Goal: Task Accomplishment & Management: Manage account settings

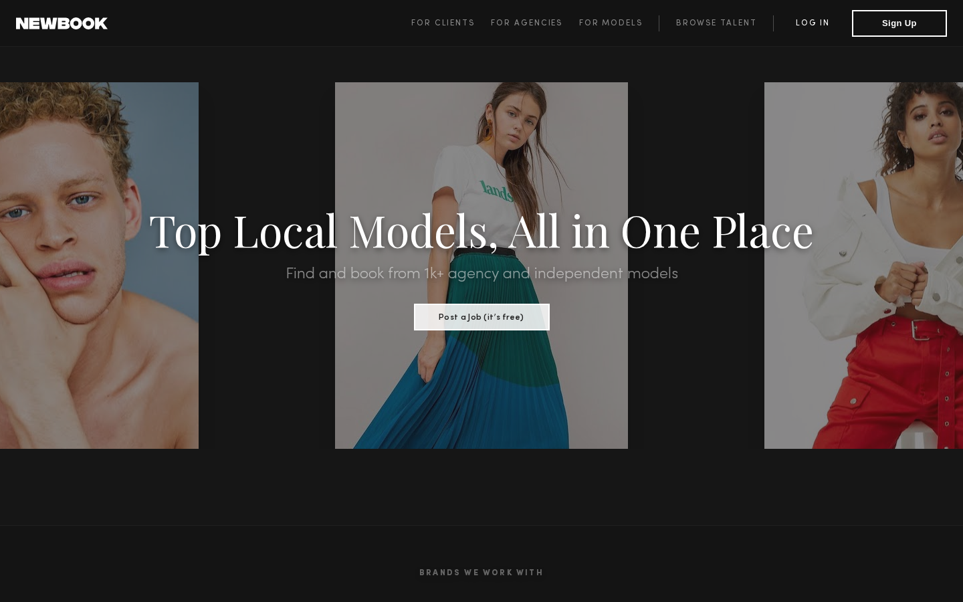
click at [817, 23] on link "Log in" at bounding box center [812, 23] width 79 height 16
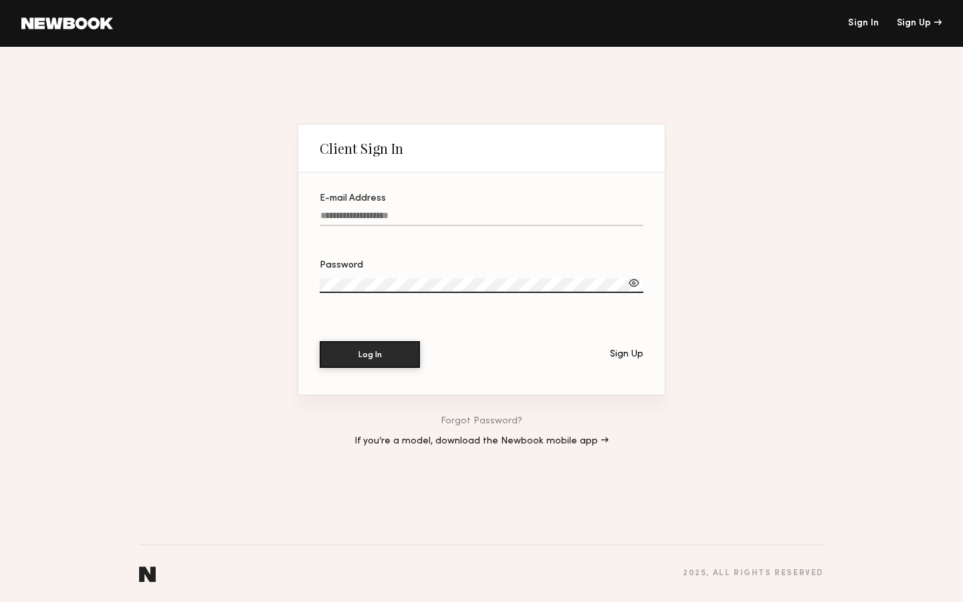
type input "**********"
click at [380, 362] on button "Log In" at bounding box center [370, 353] width 100 height 27
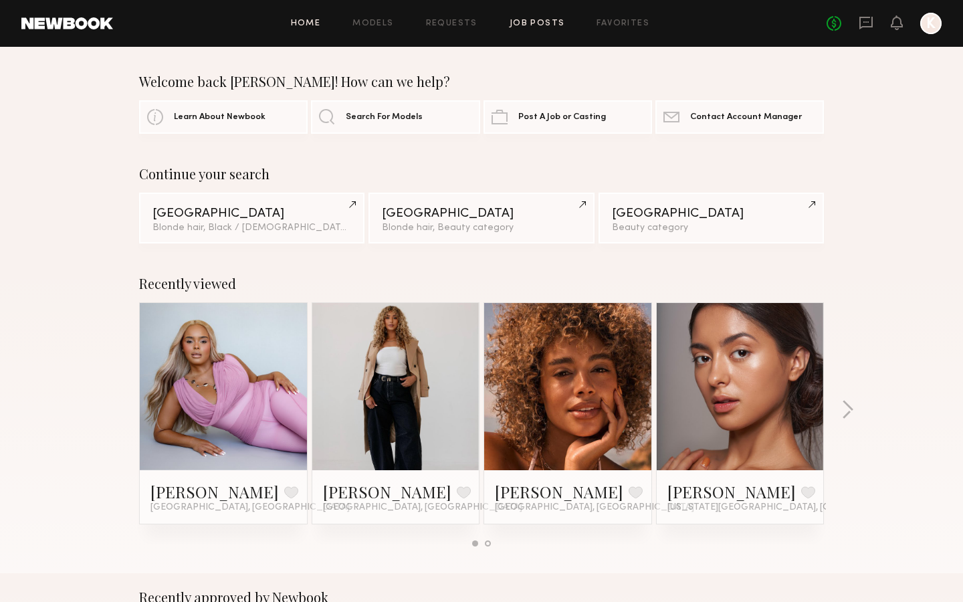
click at [532, 23] on link "Job Posts" at bounding box center [538, 23] width 56 height 9
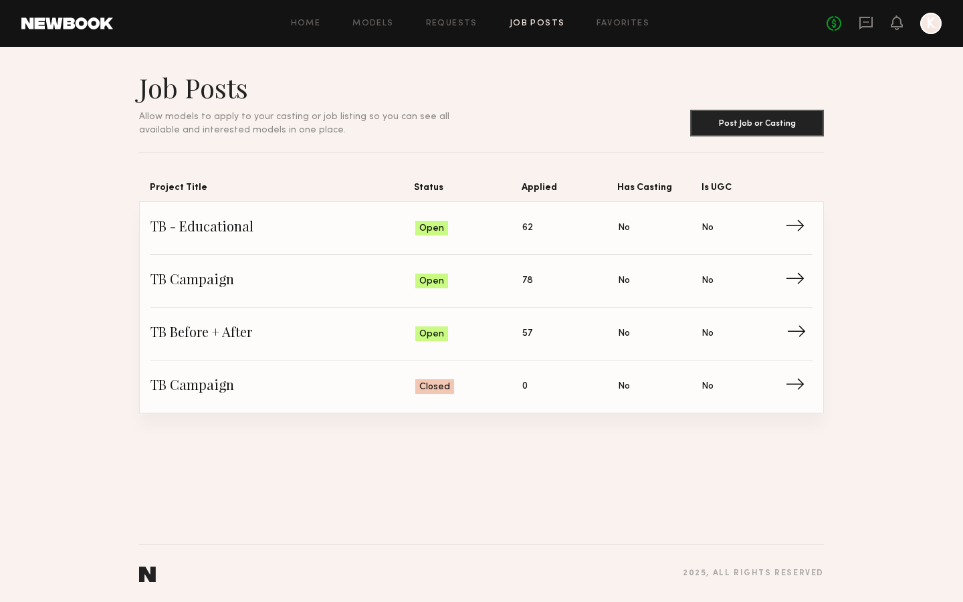
click at [205, 336] on span "TB Before + After" at bounding box center [282, 334] width 265 height 20
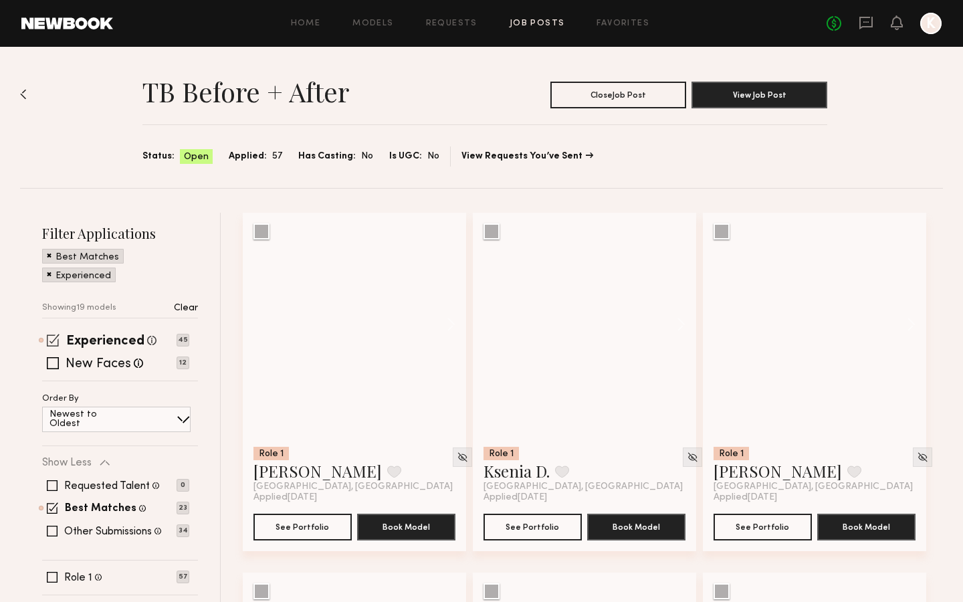
click at [51, 340] on span at bounding box center [53, 340] width 13 height 13
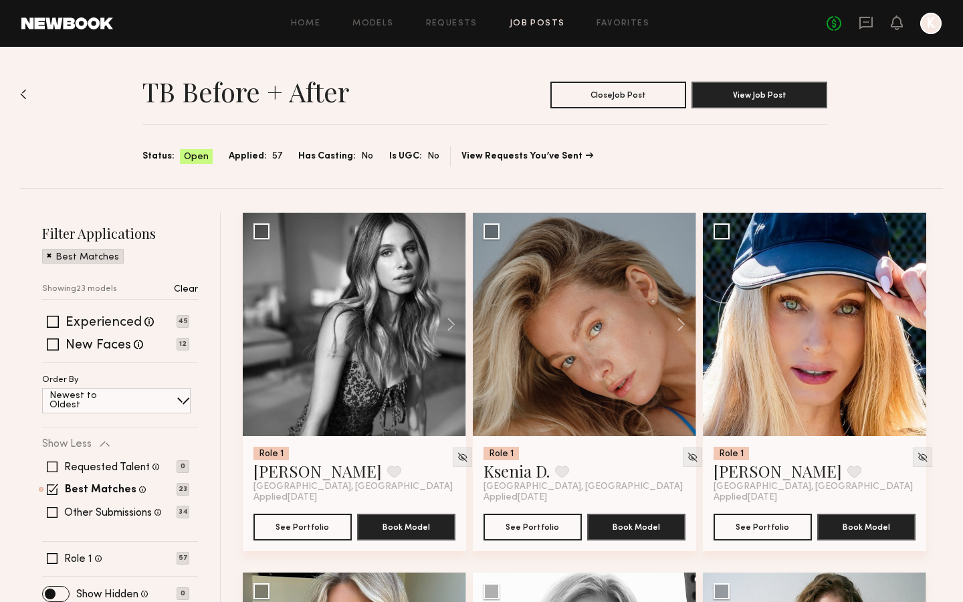
click at [49, 255] on span at bounding box center [49, 255] width 5 height 12
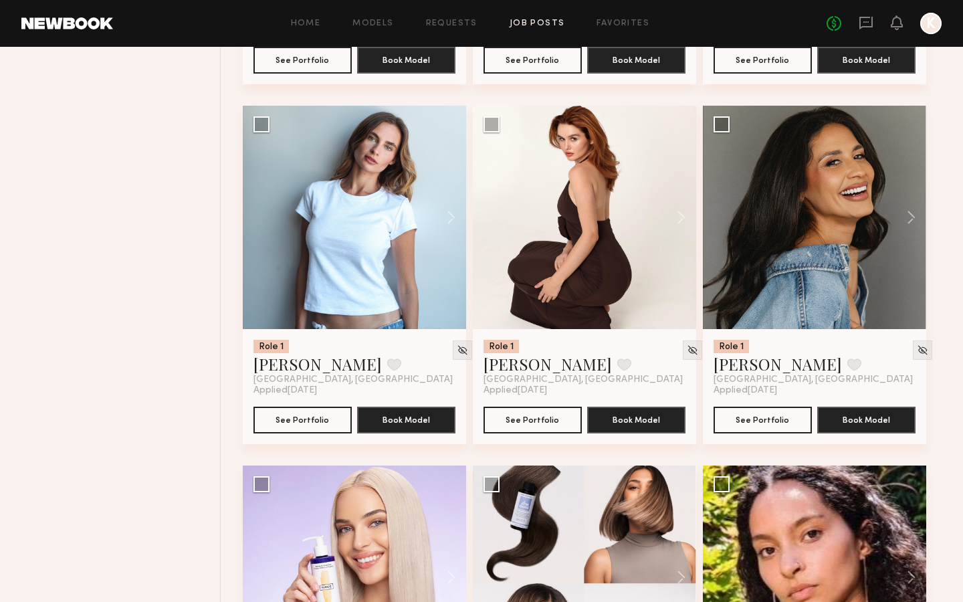
scroll to position [3344, 0]
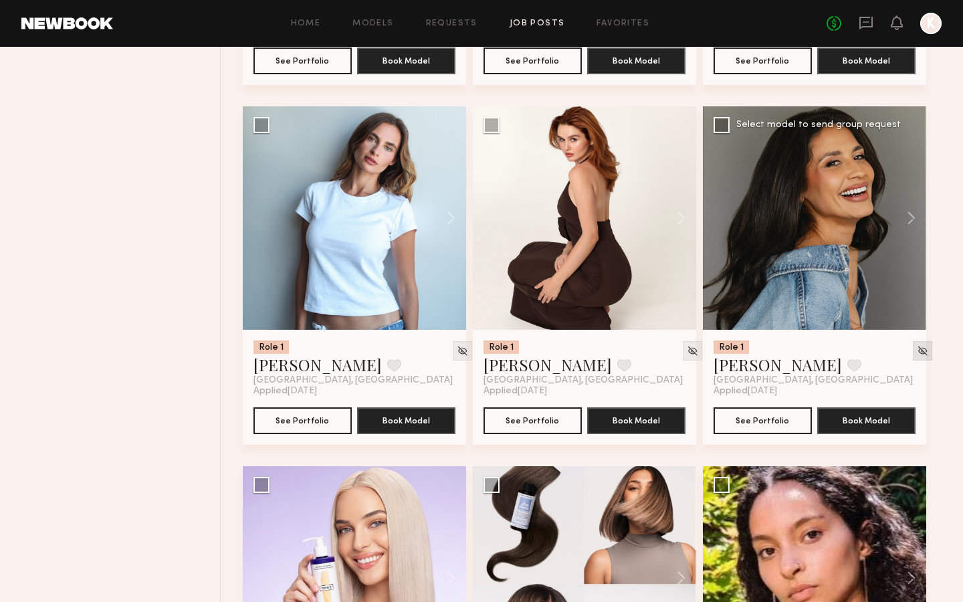
click at [917, 349] on img at bounding box center [922, 350] width 11 height 11
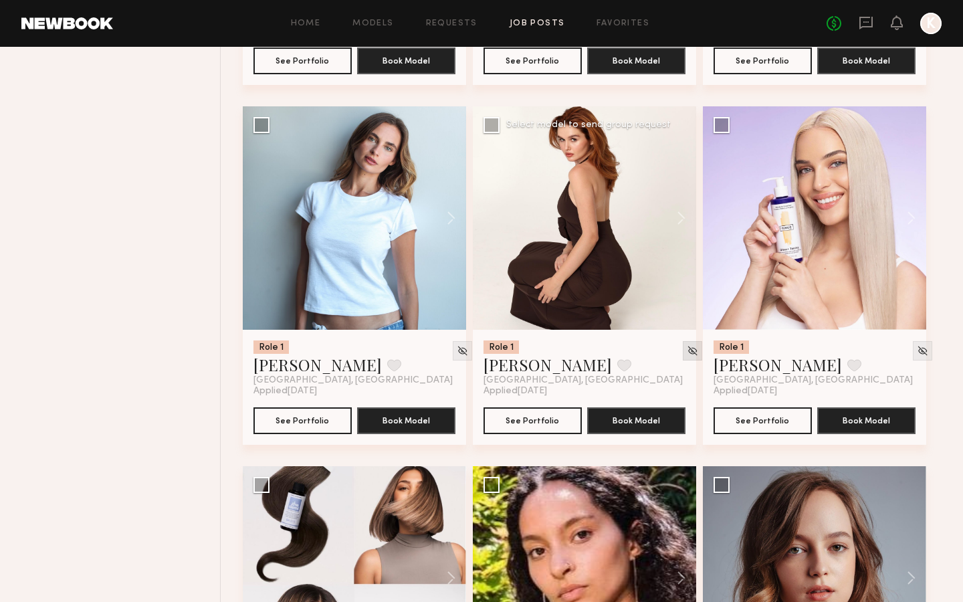
click at [687, 353] on img at bounding box center [692, 350] width 11 height 11
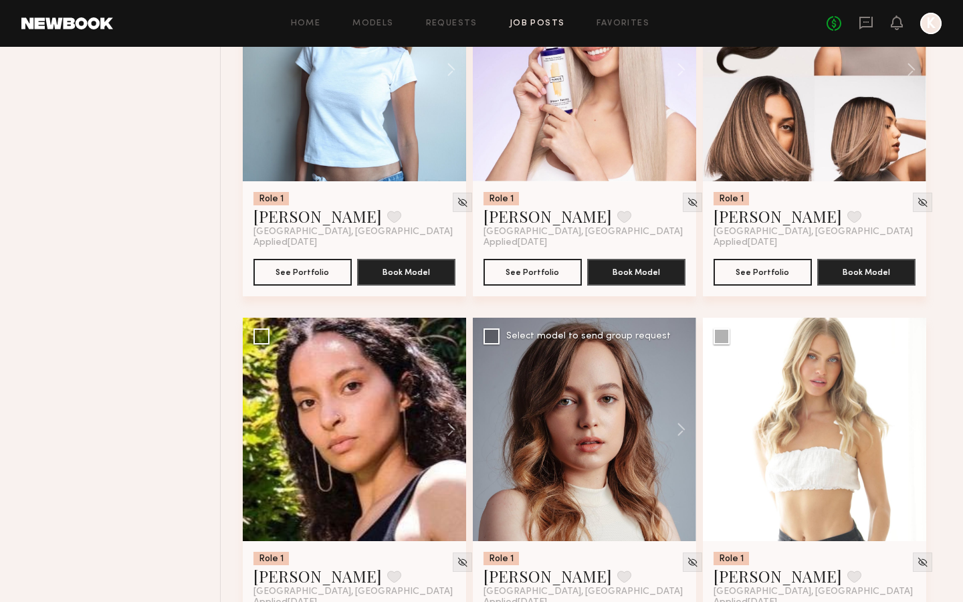
scroll to position [3558, 0]
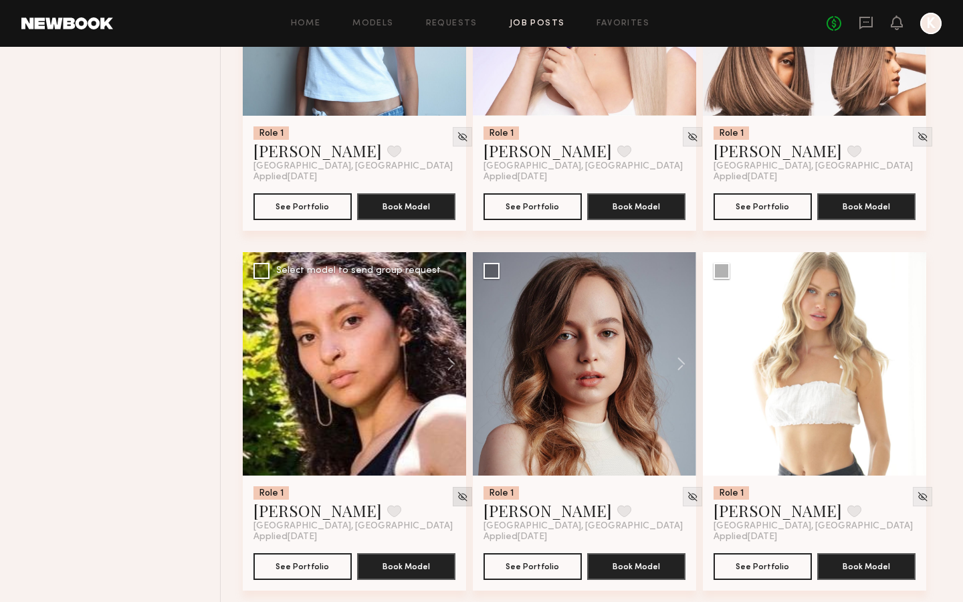
click at [457, 496] on img at bounding box center [462, 496] width 11 height 11
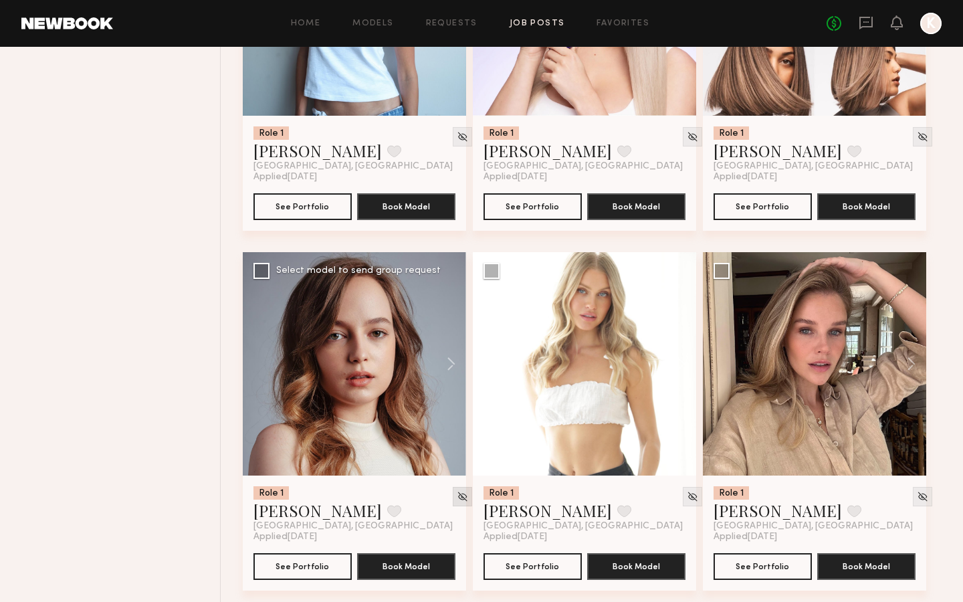
click at [453, 499] on div at bounding box center [462, 496] width 19 height 19
click at [453, 500] on div at bounding box center [462, 496] width 19 height 19
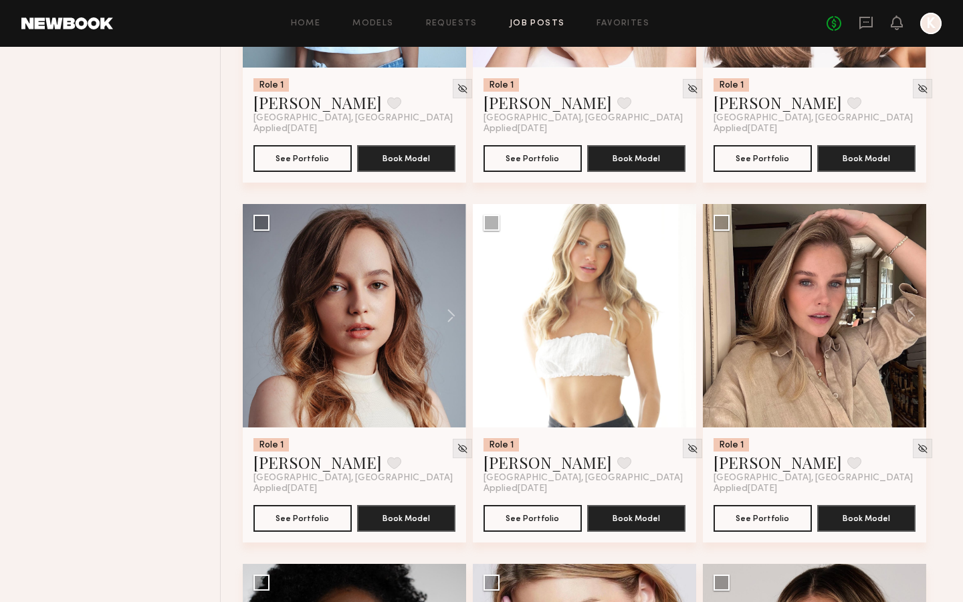
scroll to position [3609, 0]
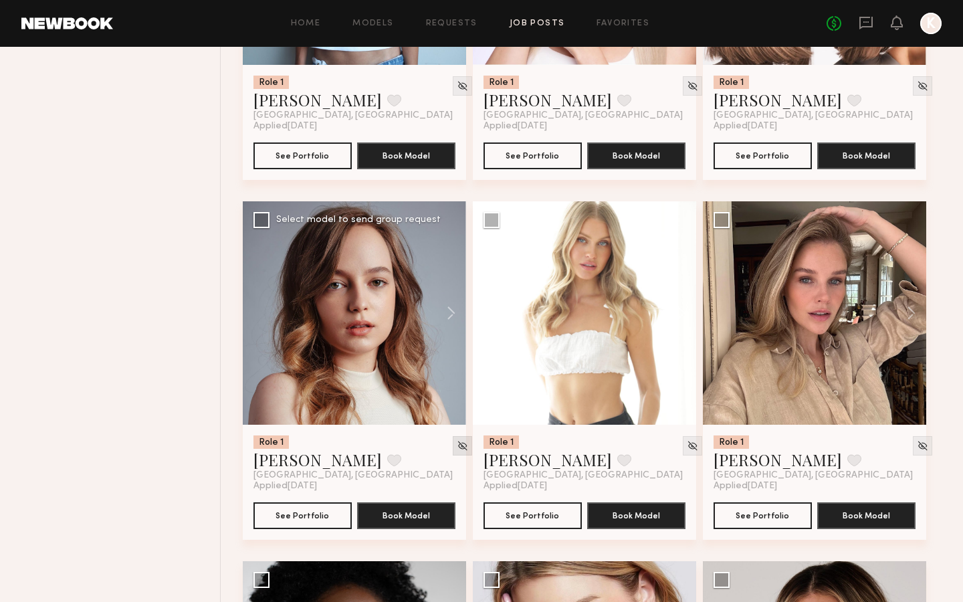
click at [457, 446] on img at bounding box center [462, 445] width 11 height 11
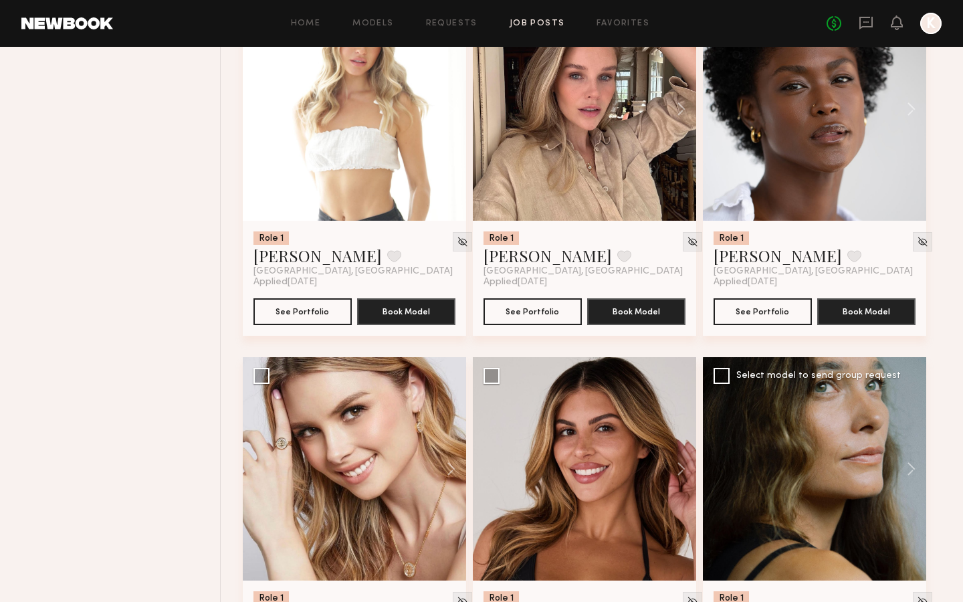
scroll to position [3781, 0]
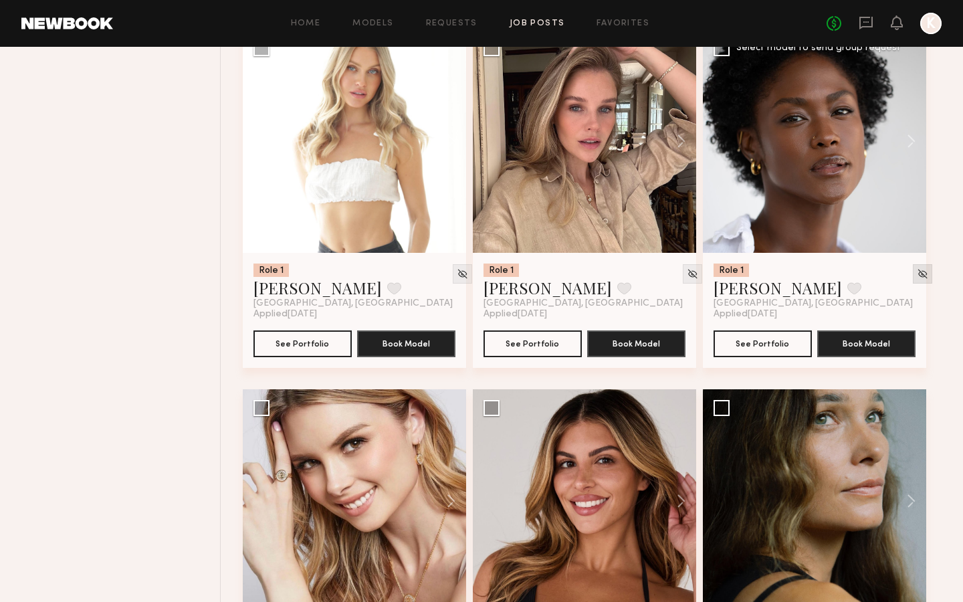
click at [917, 274] on img at bounding box center [922, 273] width 11 height 11
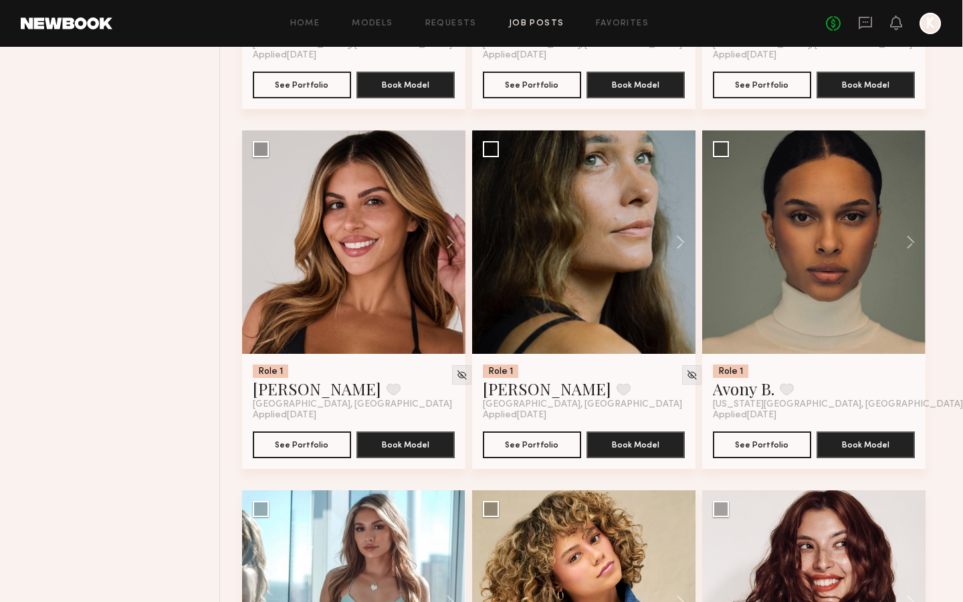
scroll to position [4040, 0]
click at [962, 372] on img at bounding box center [973, 374] width 11 height 11
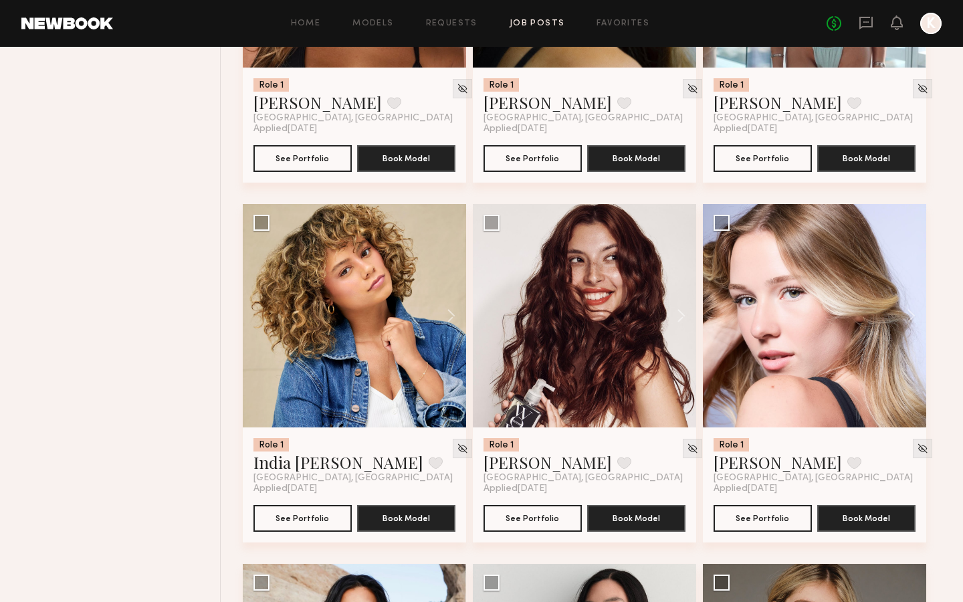
scroll to position [4329, 0]
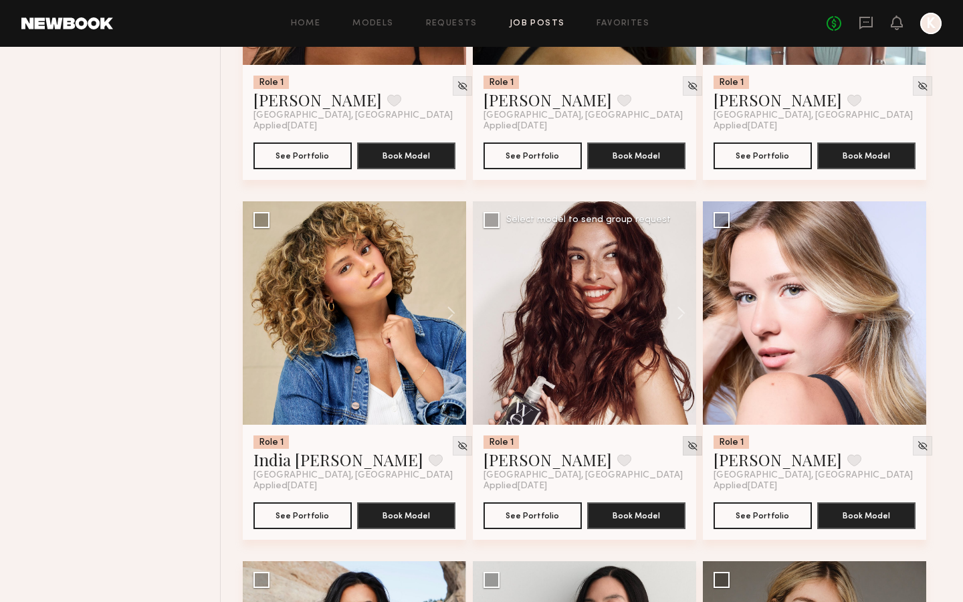
click at [687, 447] on img at bounding box center [692, 445] width 11 height 11
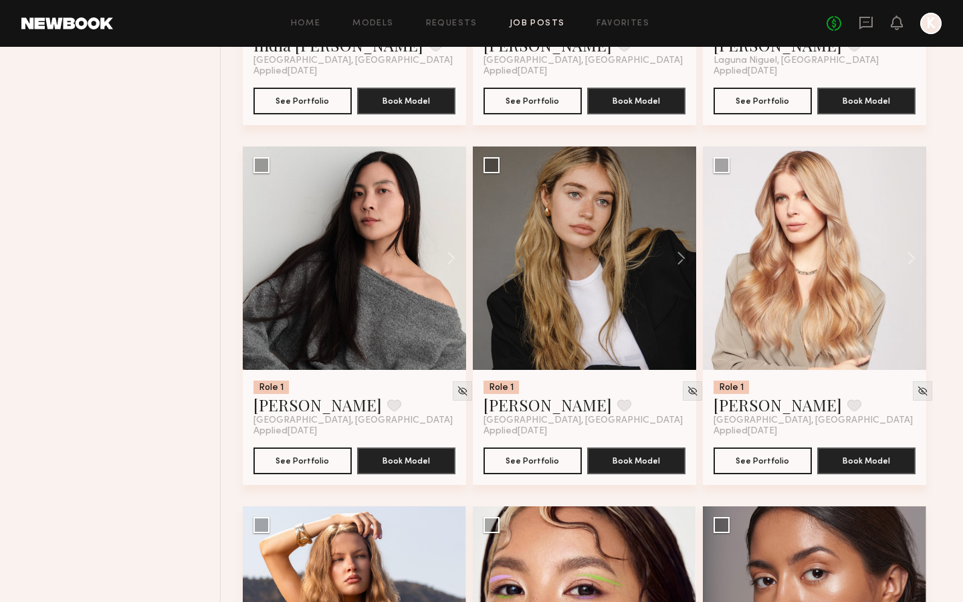
scroll to position [4744, 0]
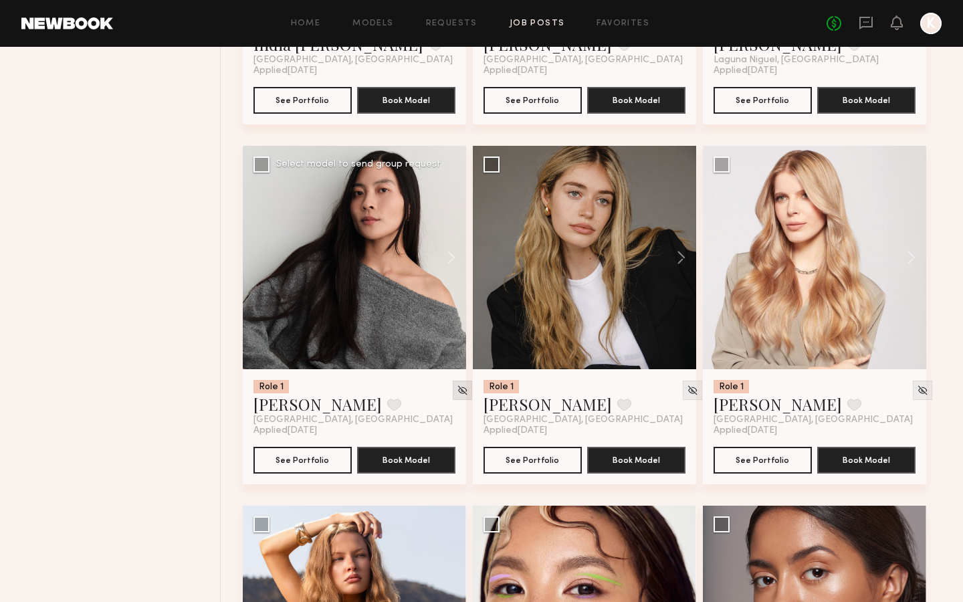
click at [457, 393] on img at bounding box center [462, 390] width 11 height 11
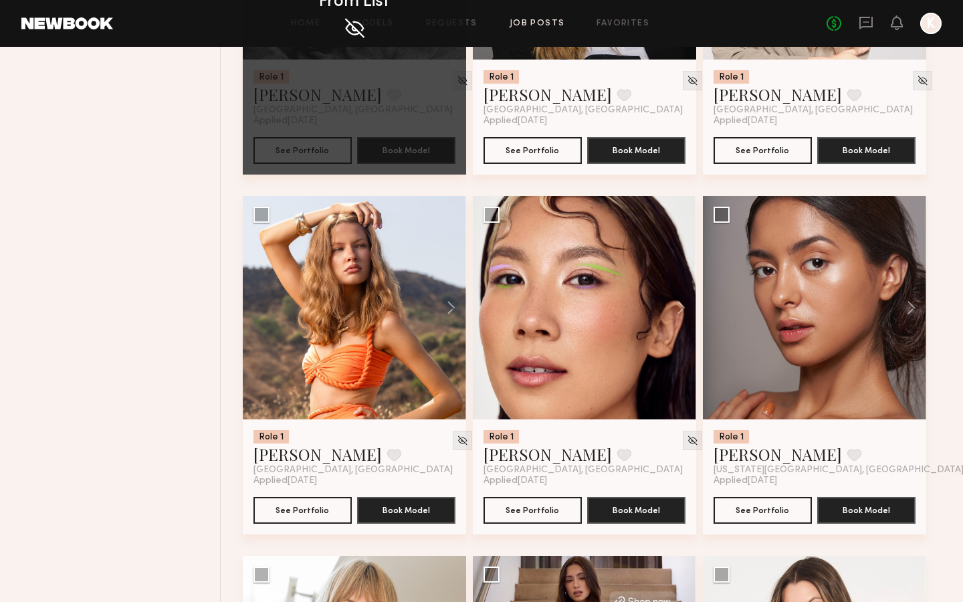
scroll to position [5056, 0]
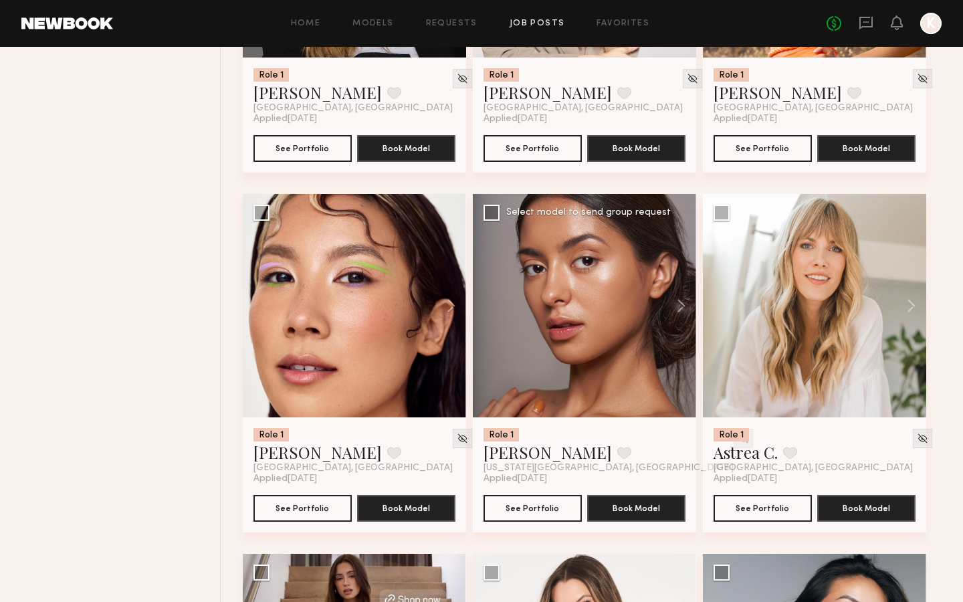
click at [738, 439] on img at bounding box center [743, 438] width 11 height 11
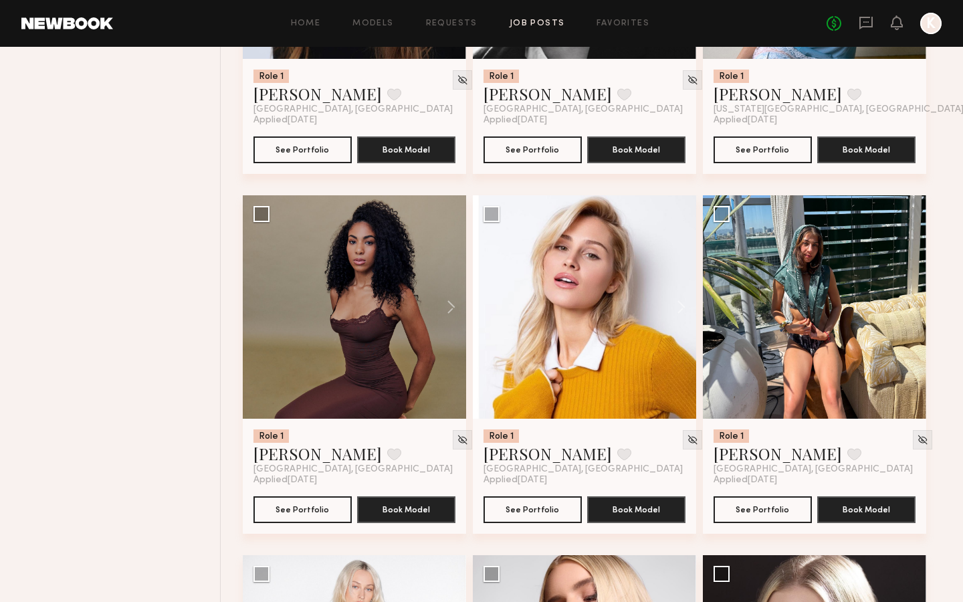
scroll to position [1168, 0]
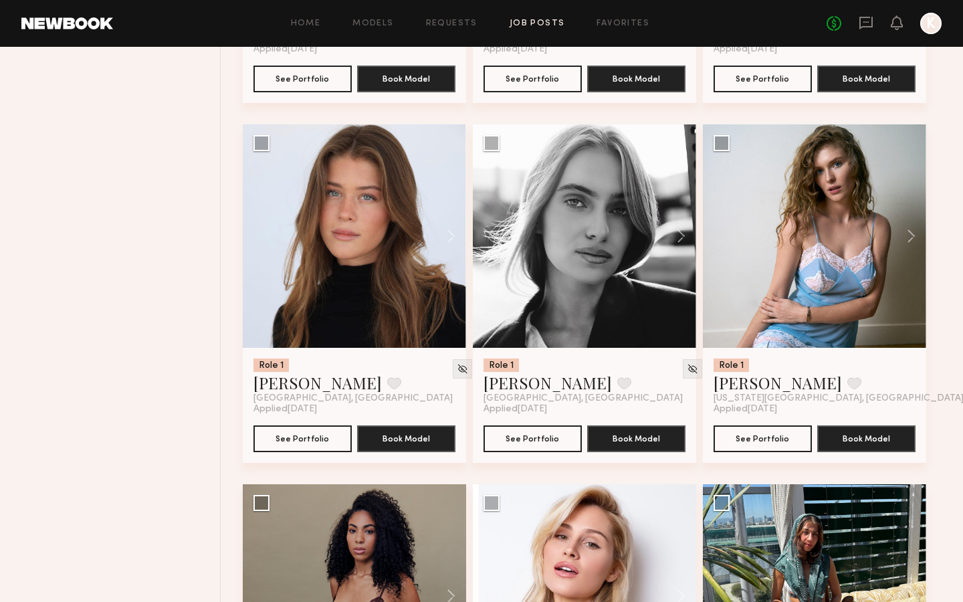
click at [858, 24] on div "No fees up to $5,000 K" at bounding box center [884, 23] width 115 height 21
click at [875, 21] on div "No fees up to $5,000 K" at bounding box center [884, 23] width 115 height 21
click at [867, 21] on icon at bounding box center [865, 21] width 5 height 1
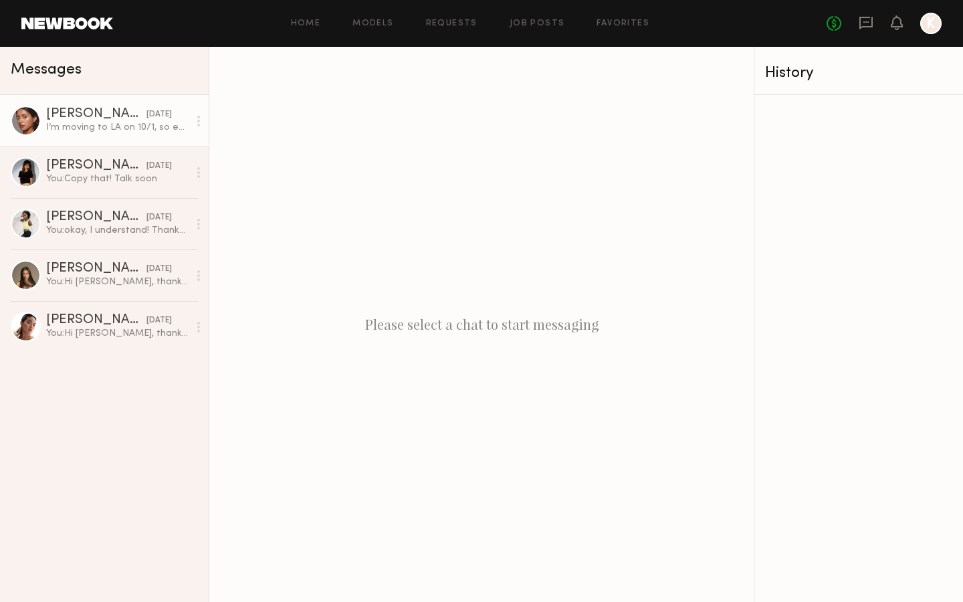
click at [78, 126] on div "I’m moving to LA on 10/1, so everything is perfect timing! I’ll be available th…" at bounding box center [117, 127] width 142 height 13
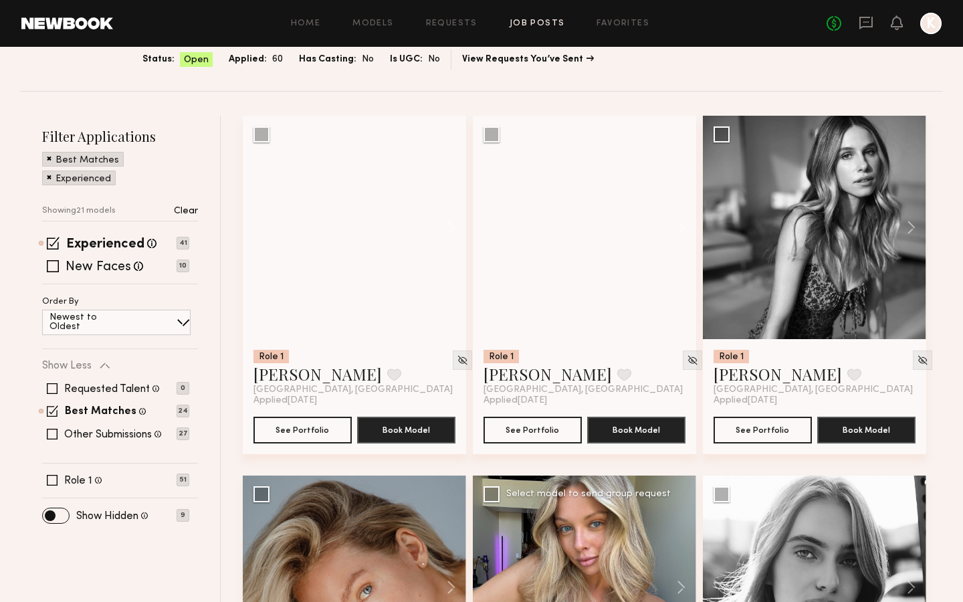
scroll to position [98, 0]
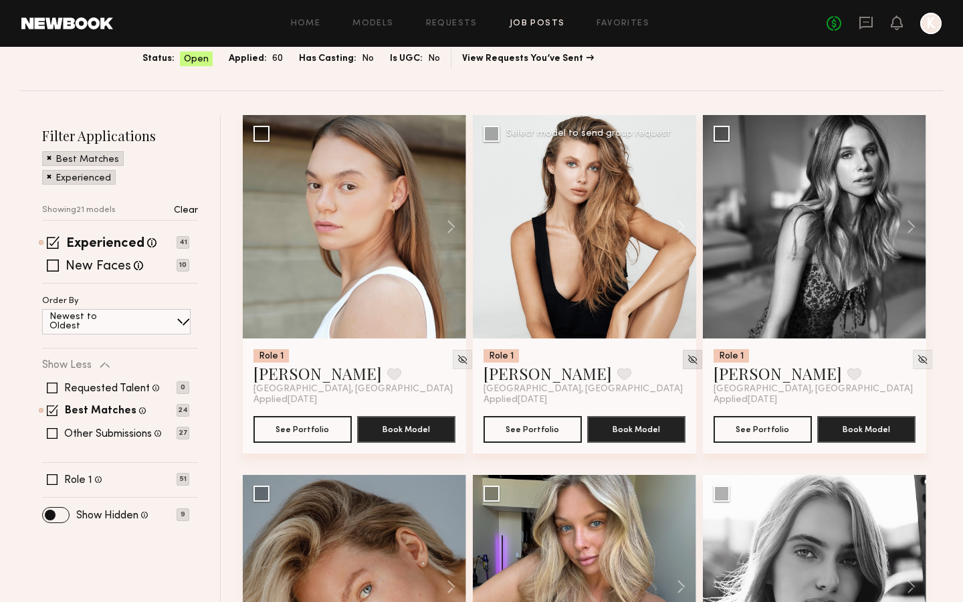
click at [687, 360] on img at bounding box center [692, 359] width 11 height 11
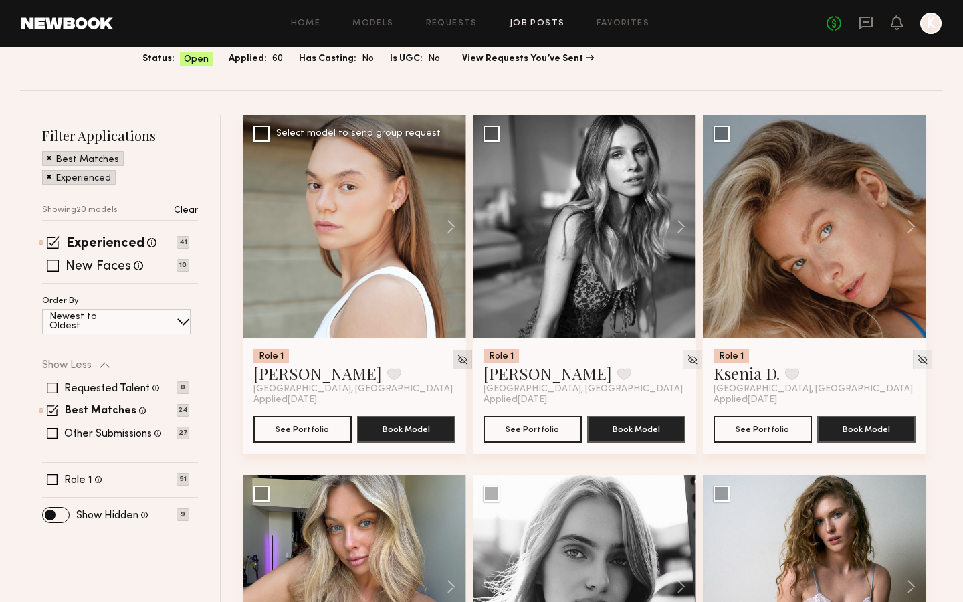
click at [457, 359] on img at bounding box center [462, 359] width 11 height 11
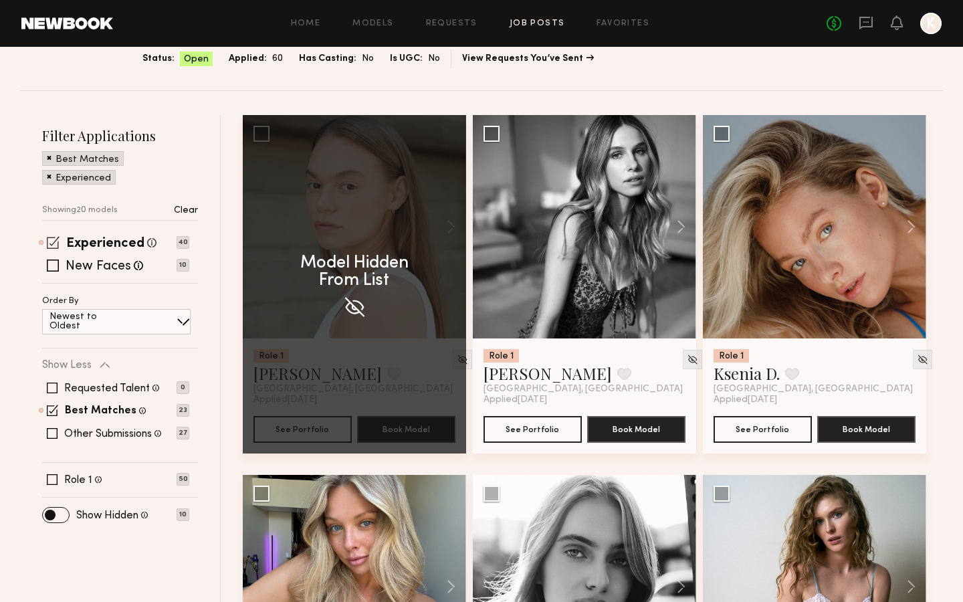
click at [52, 241] on span at bounding box center [53, 242] width 13 height 13
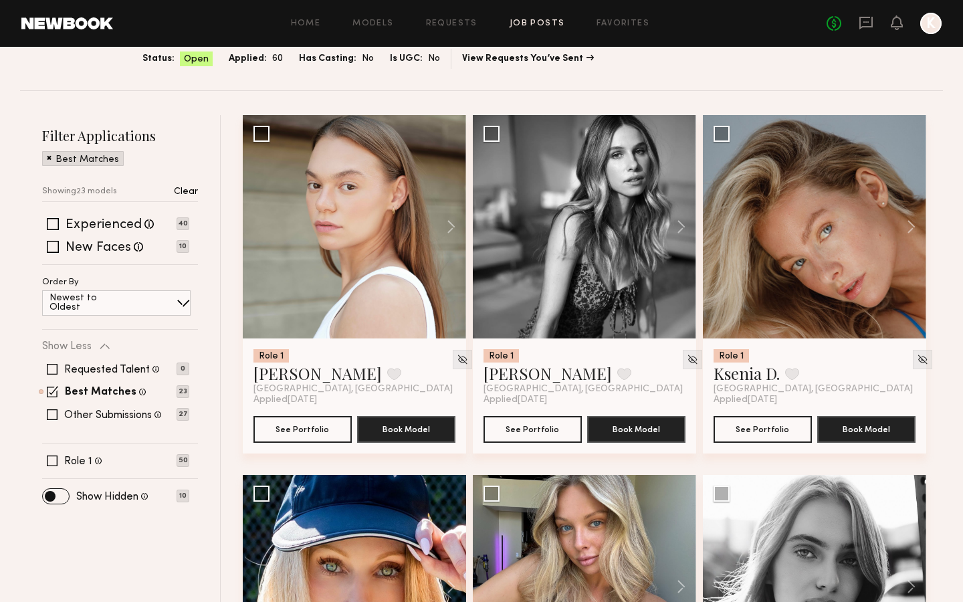
click at [49, 156] on span at bounding box center [49, 157] width 5 height 12
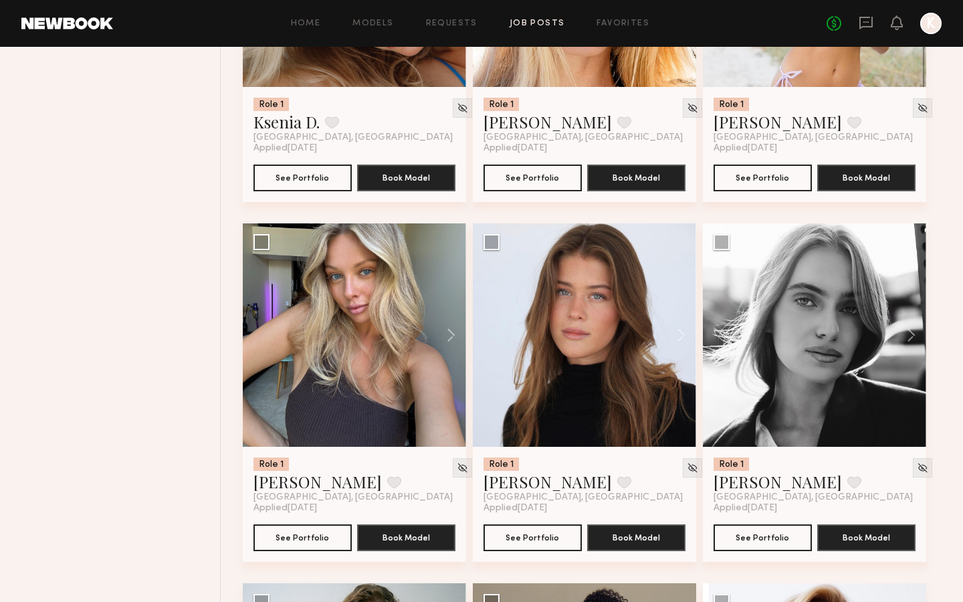
scroll to position [1075, 0]
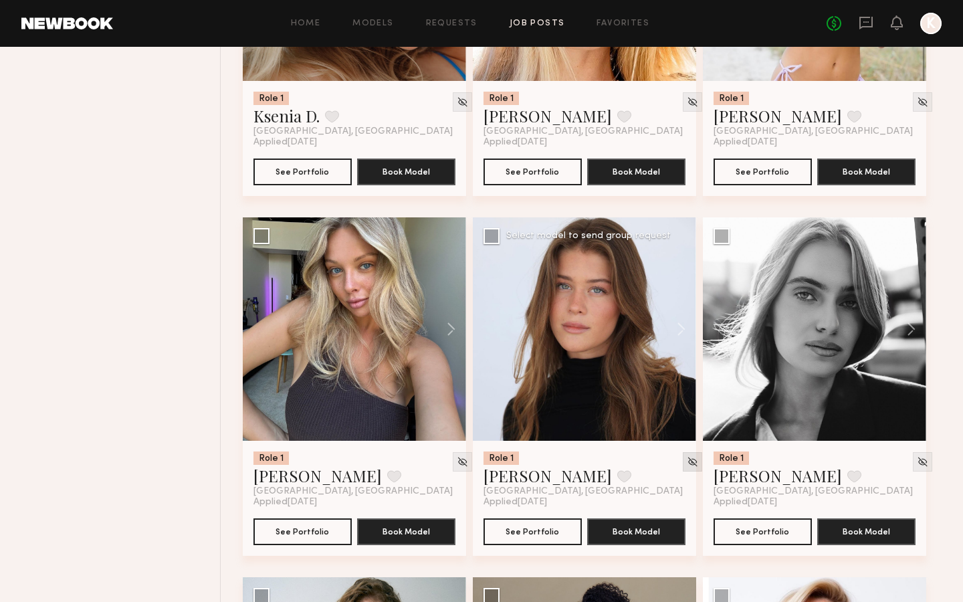
click at [687, 460] on img at bounding box center [692, 461] width 11 height 11
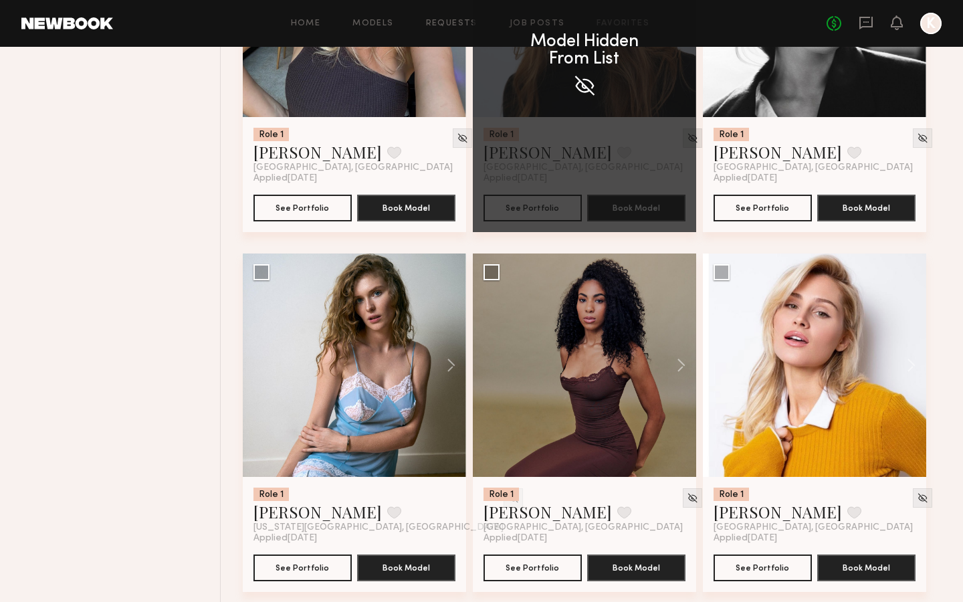
scroll to position [1414, 0]
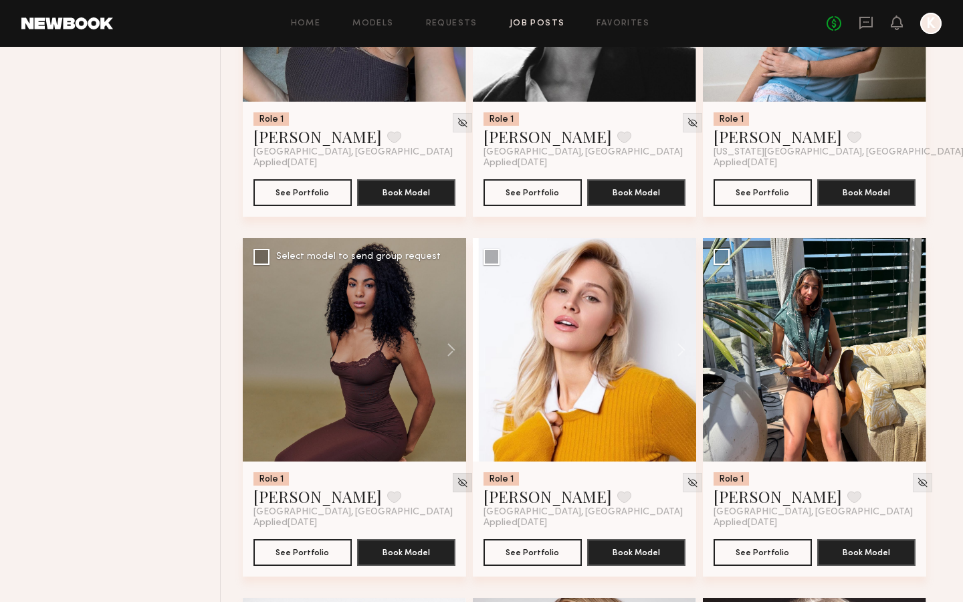
click at [457, 482] on img at bounding box center [462, 482] width 11 height 11
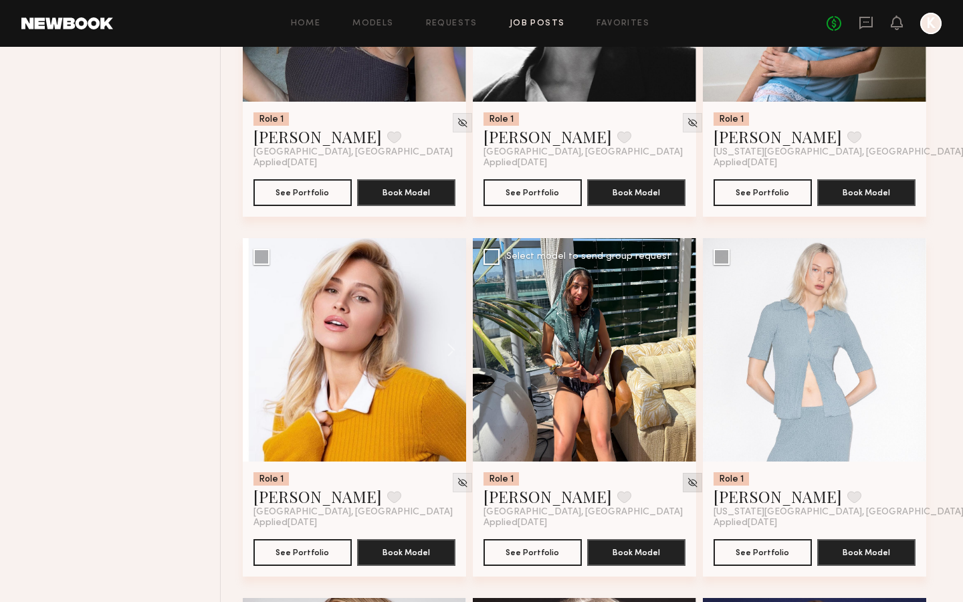
click at [687, 483] on img at bounding box center [692, 482] width 11 height 11
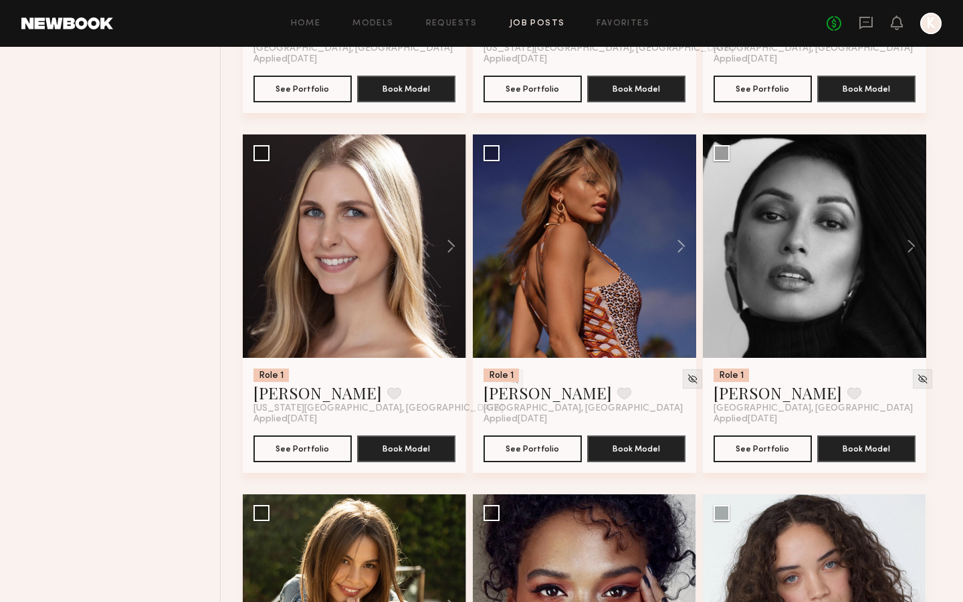
scroll to position [1879, 0]
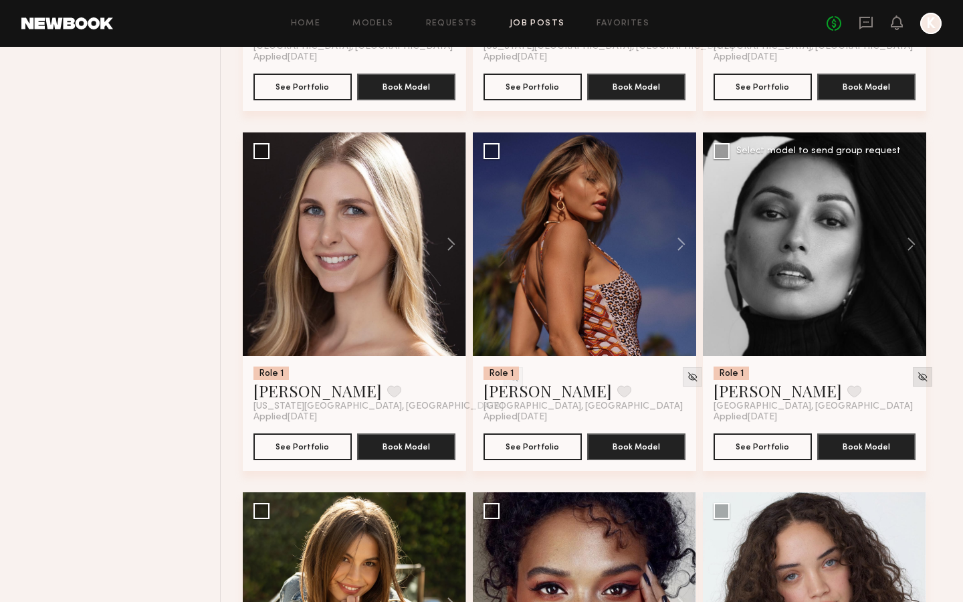
click at [917, 375] on img at bounding box center [922, 376] width 11 height 11
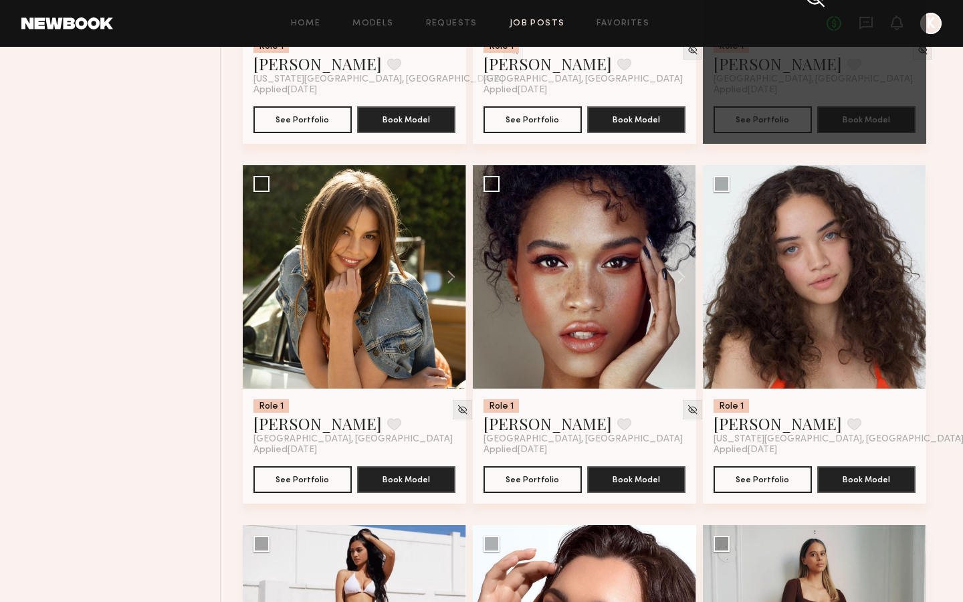
scroll to position [2217, 0]
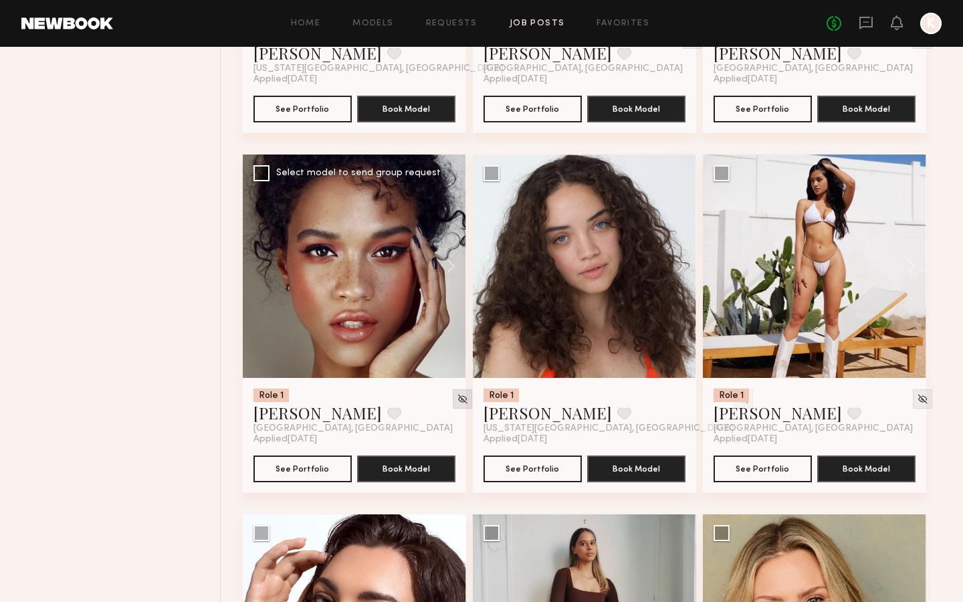
click at [457, 398] on img at bounding box center [462, 398] width 11 height 11
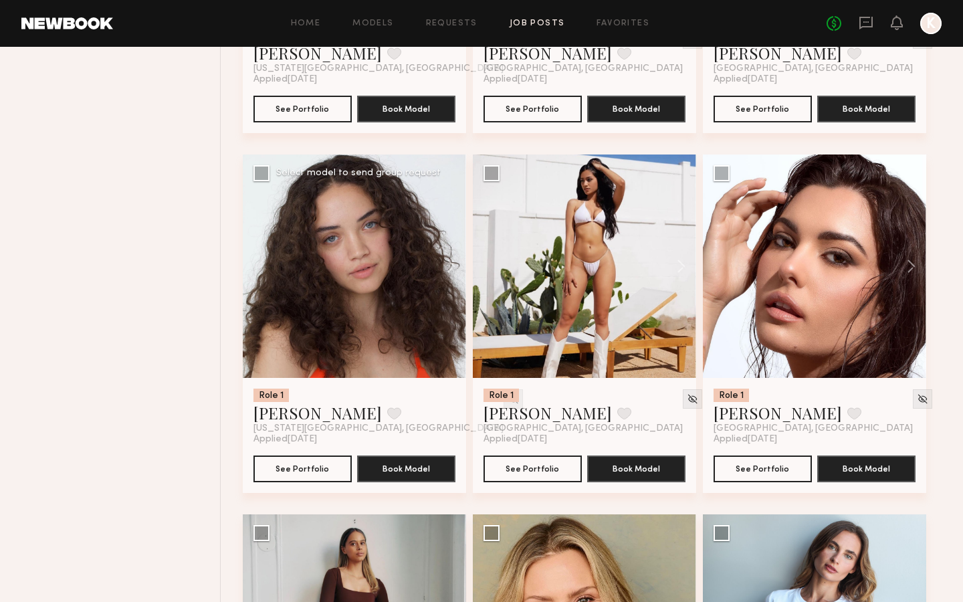
click at [508, 396] on img at bounding box center [513, 398] width 11 height 11
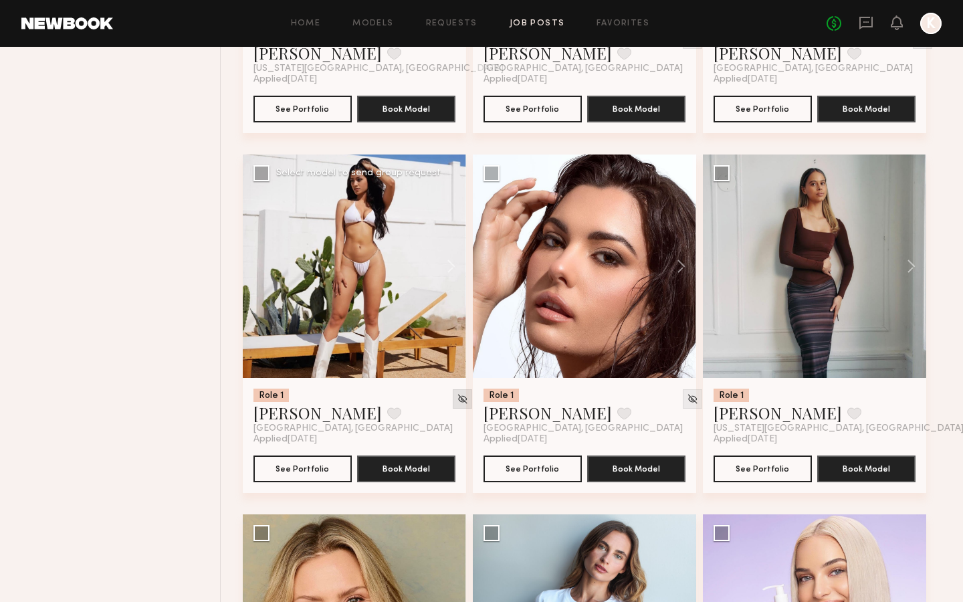
click at [457, 399] on img at bounding box center [462, 398] width 11 height 11
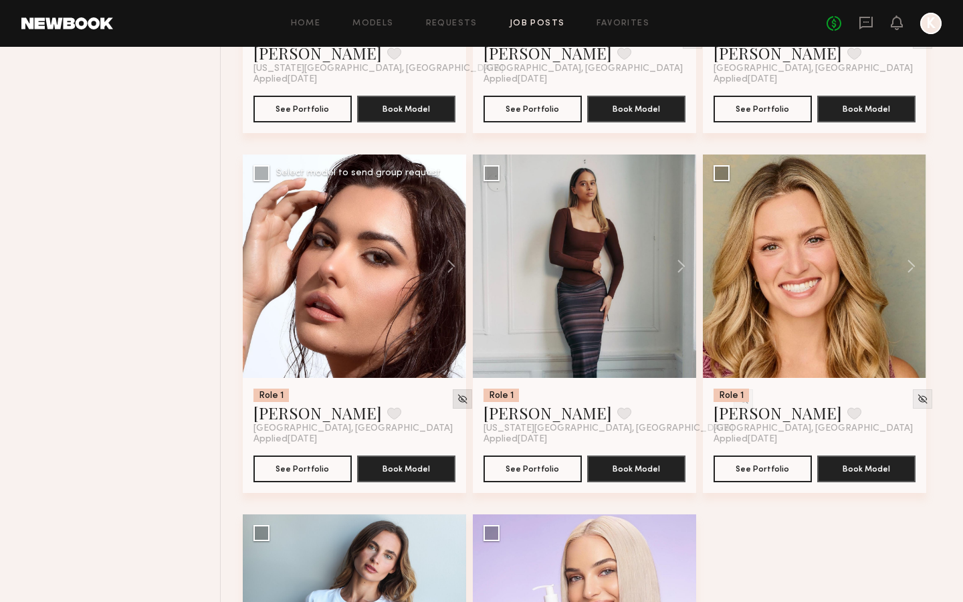
click at [457, 401] on img at bounding box center [462, 398] width 11 height 11
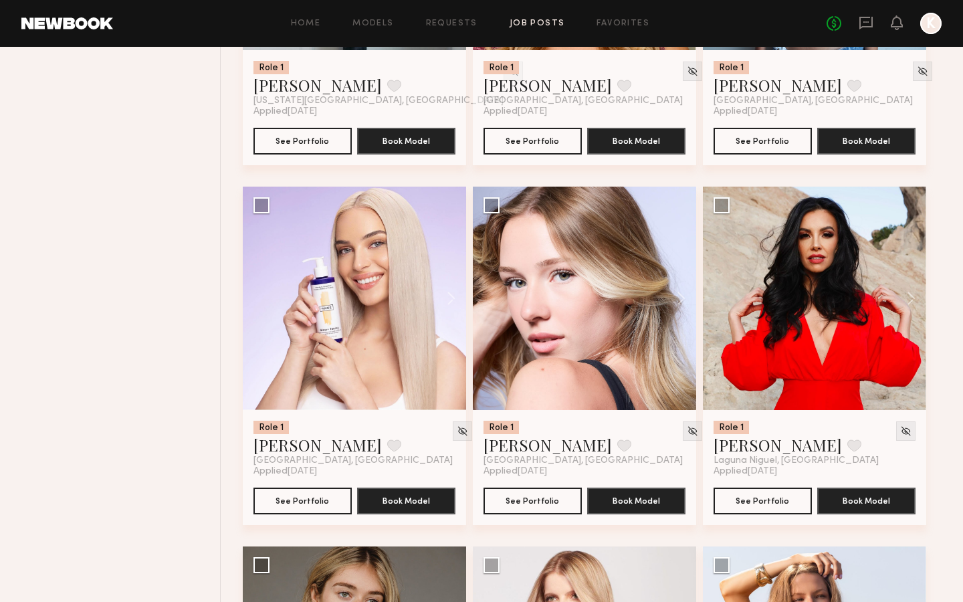
scroll to position [2547, 0]
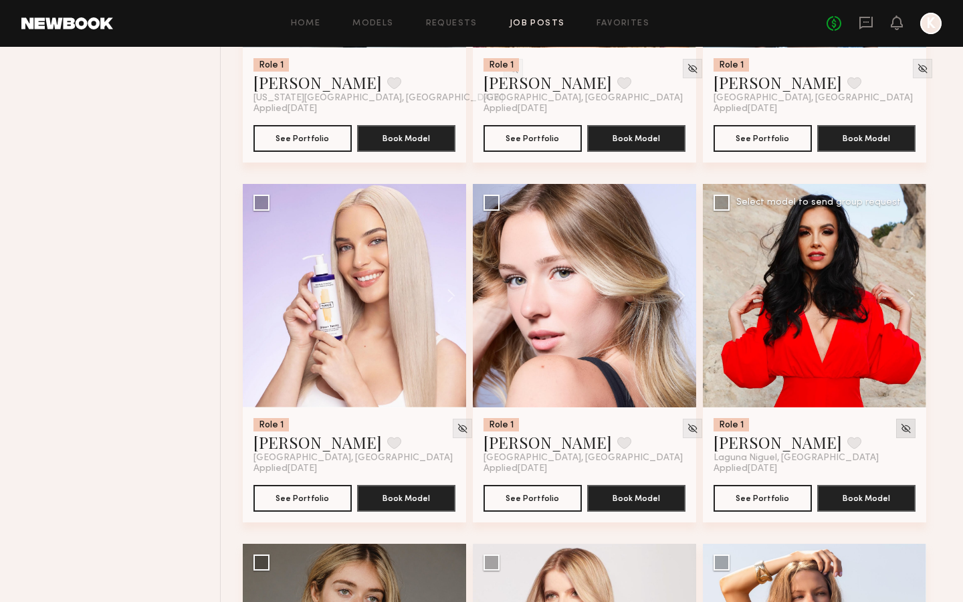
click at [906, 428] on img at bounding box center [905, 428] width 11 height 11
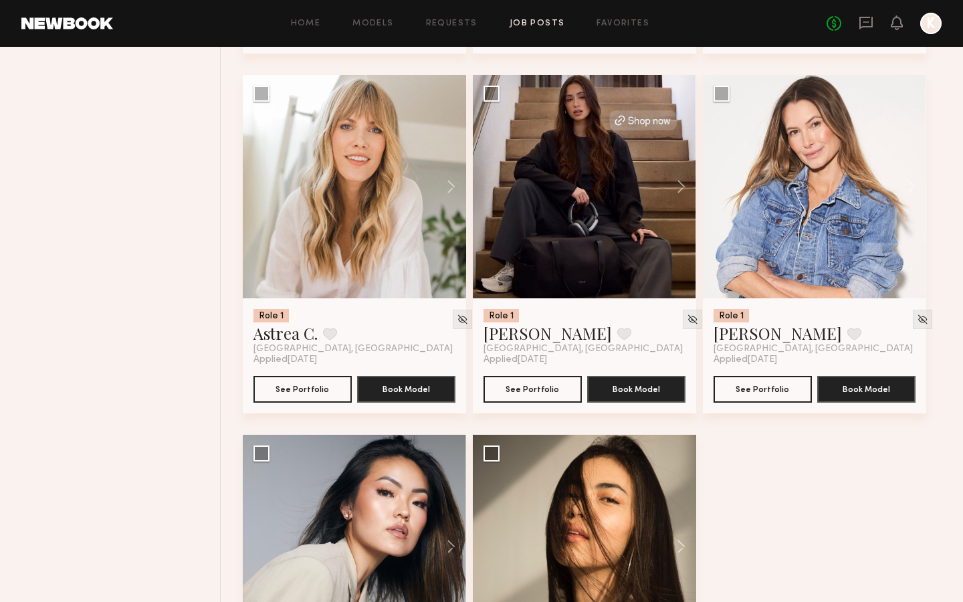
scroll to position [3401, 0]
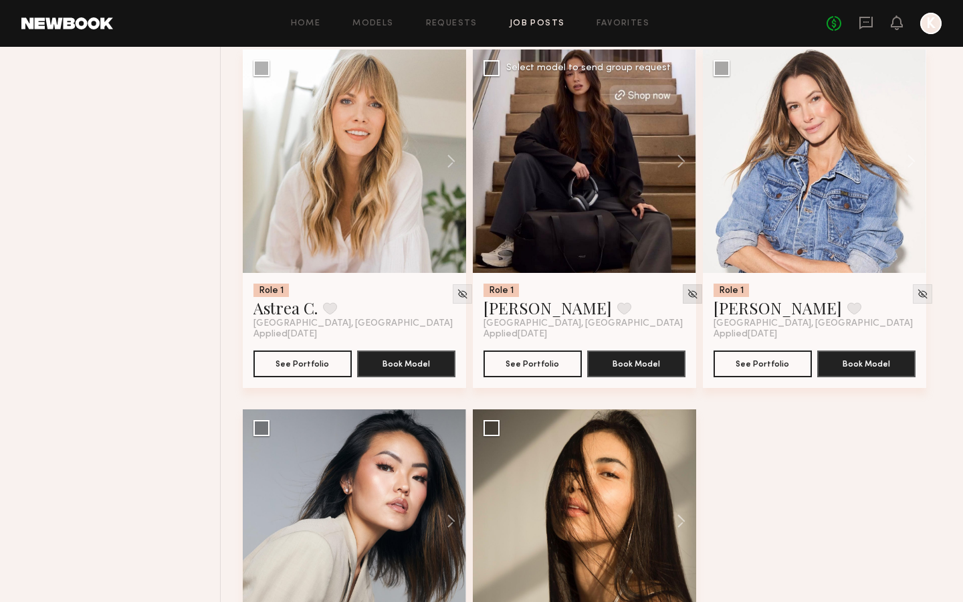
click at [687, 298] on img at bounding box center [692, 293] width 11 height 11
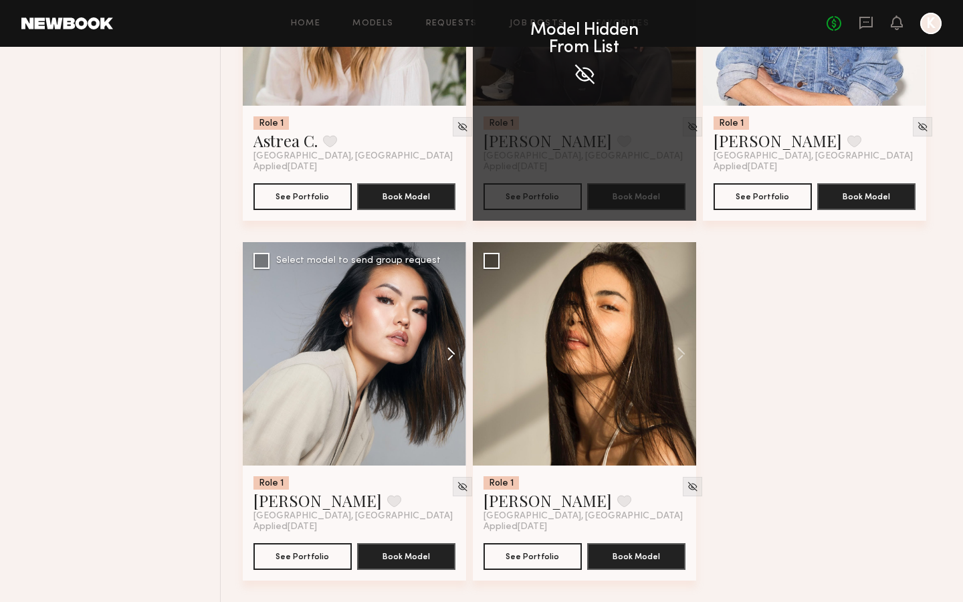
scroll to position [3568, 0]
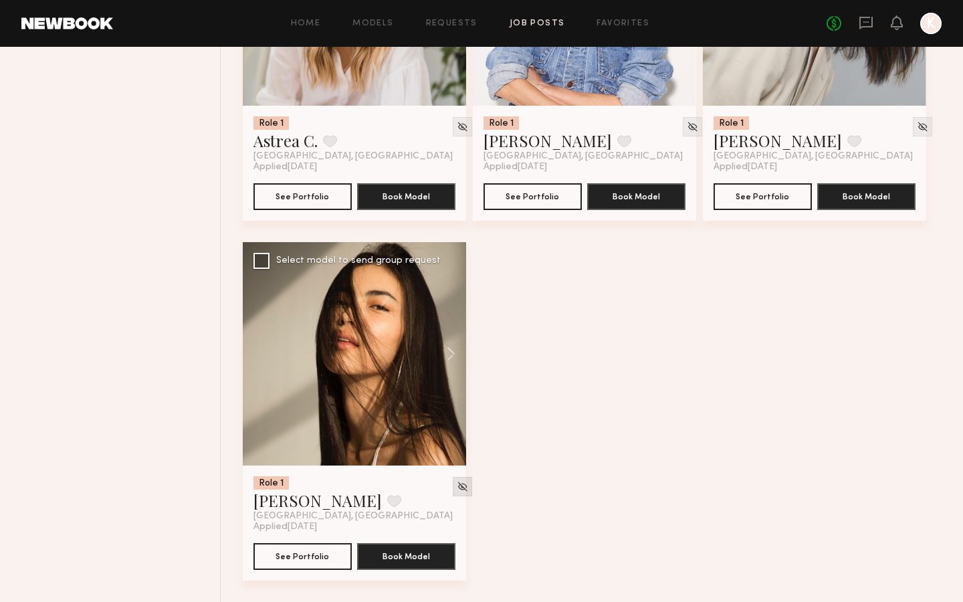
click at [457, 486] on img at bounding box center [462, 486] width 11 height 11
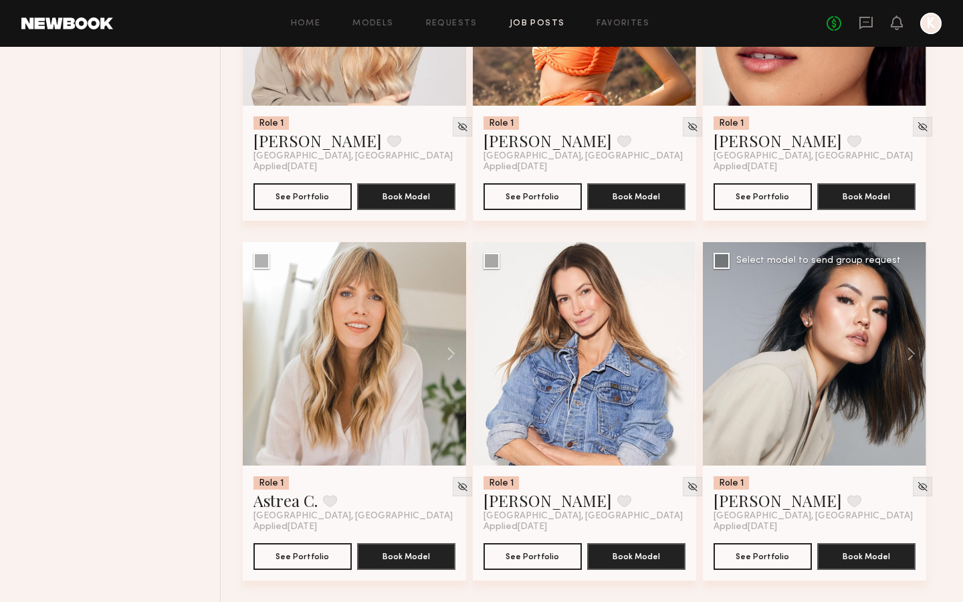
scroll to position [3209, 0]
click at [917, 490] on img at bounding box center [922, 486] width 11 height 11
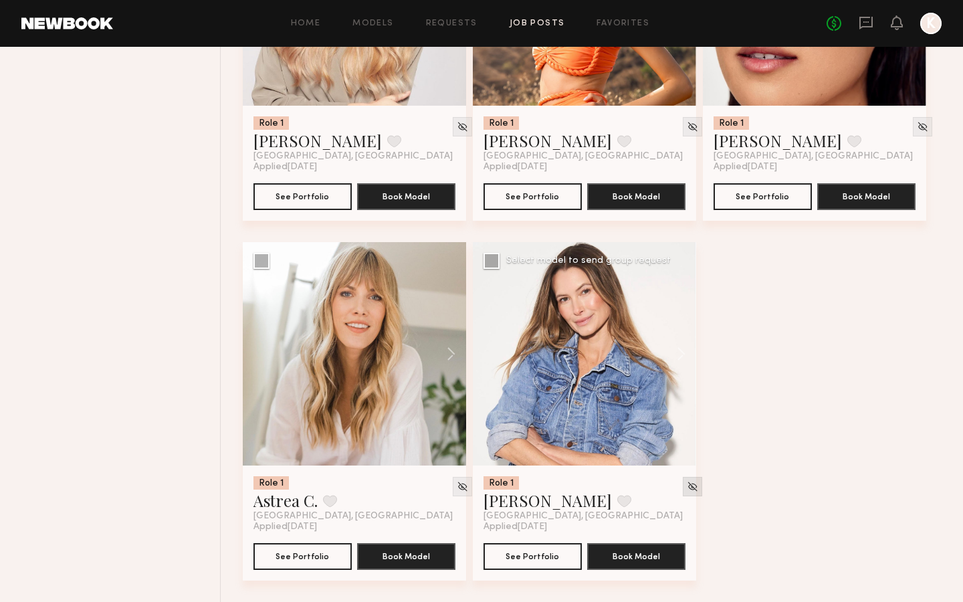
click at [687, 487] on img at bounding box center [692, 486] width 11 height 11
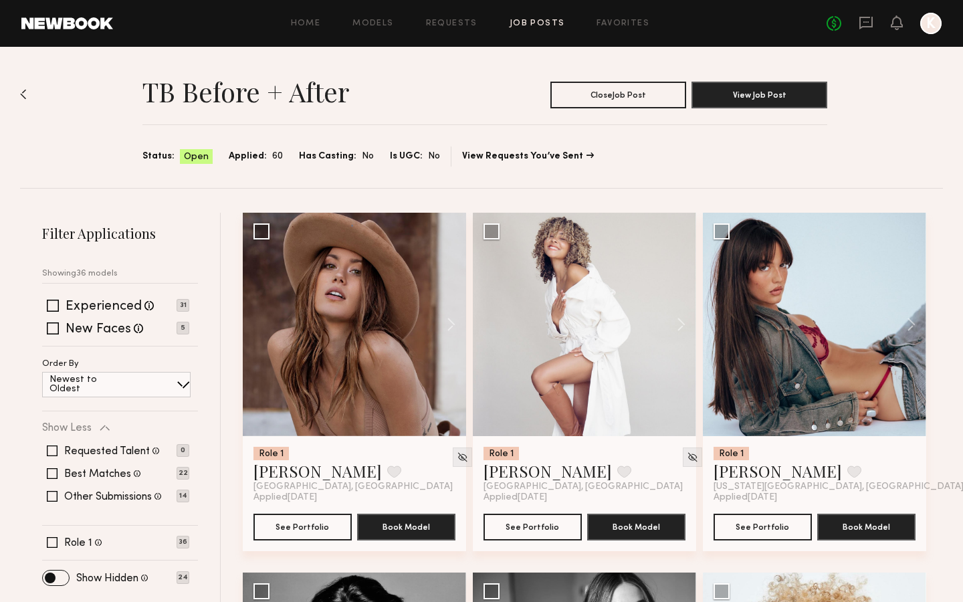
scroll to position [0, 0]
